Goal: Navigation & Orientation: Find specific page/section

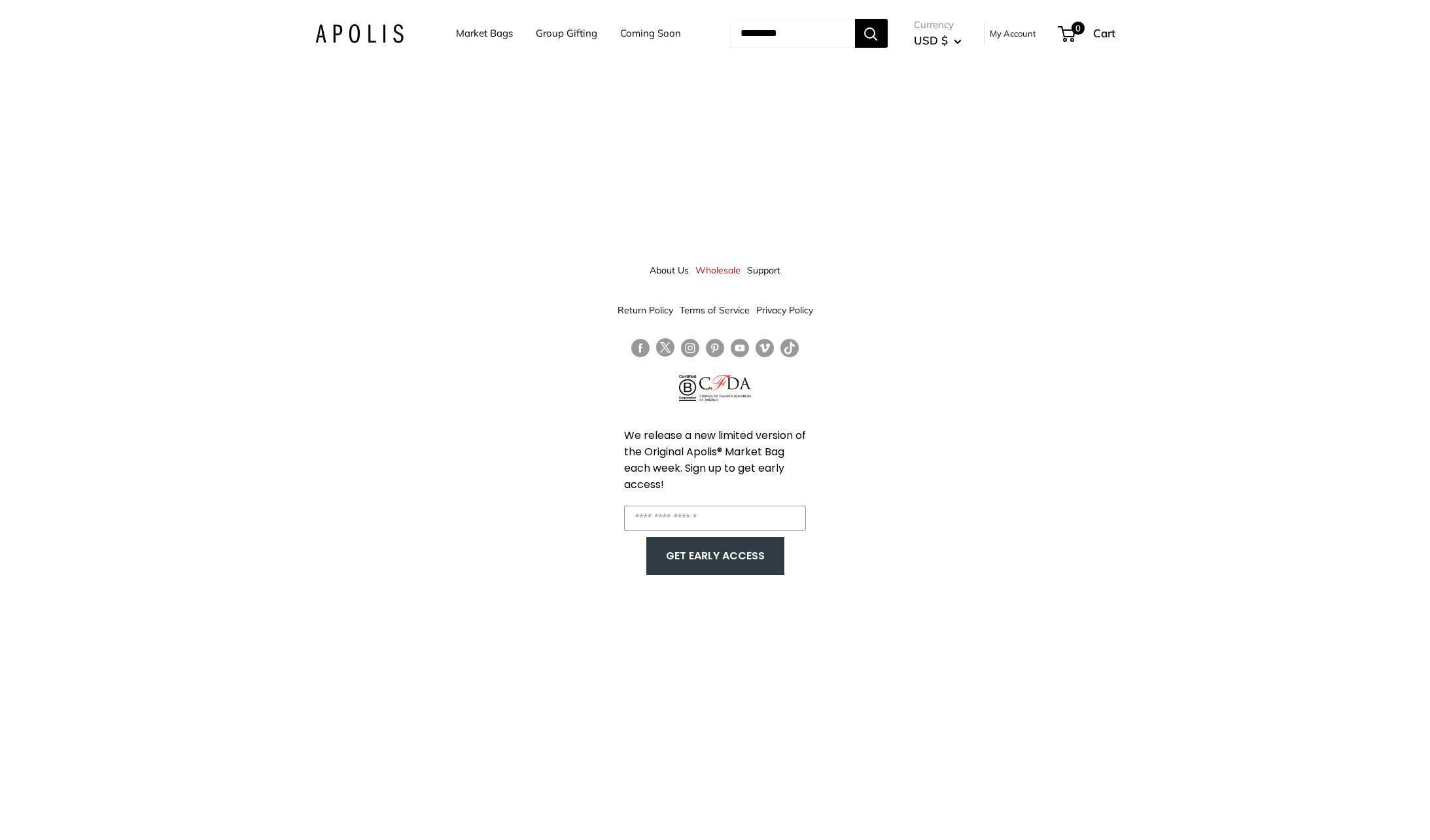
click at [515, 38] on ul "Market Bags Group Gifting Coming Soon" at bounding box center [580, 33] width 248 height 41
click at [495, 35] on link "Market Bags" at bounding box center [484, 33] width 57 height 18
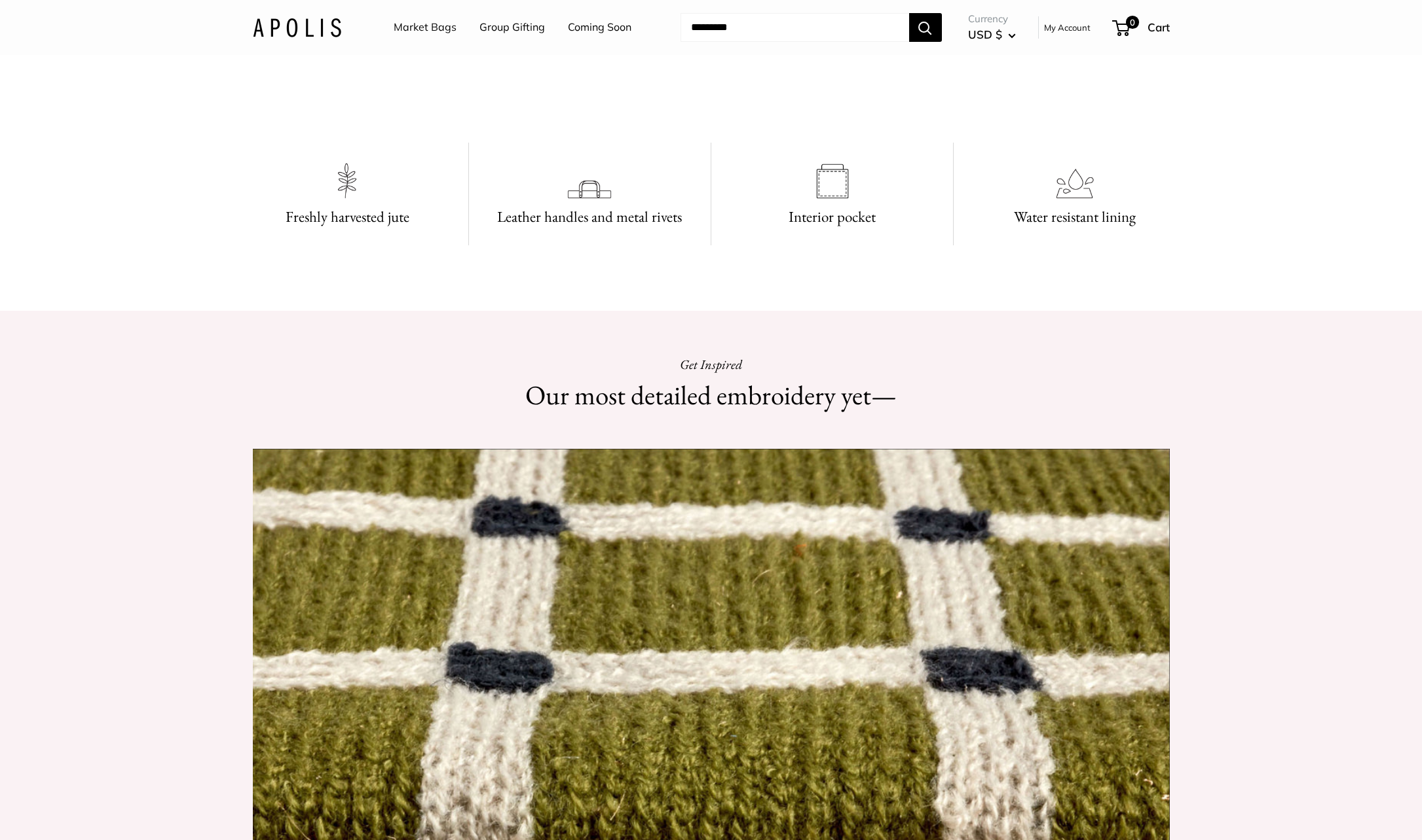
scroll to position [886, 0]
